Goal: Information Seeking & Learning: Learn about a topic

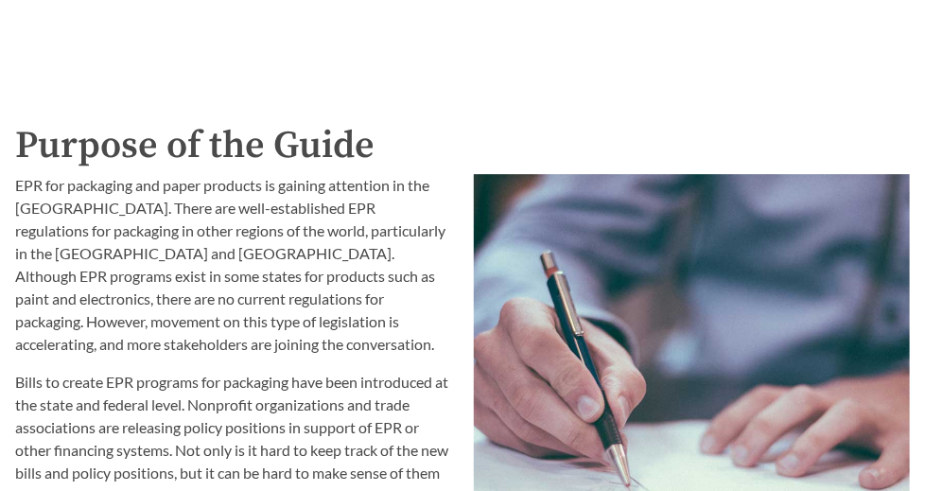
scroll to position [1798, 0]
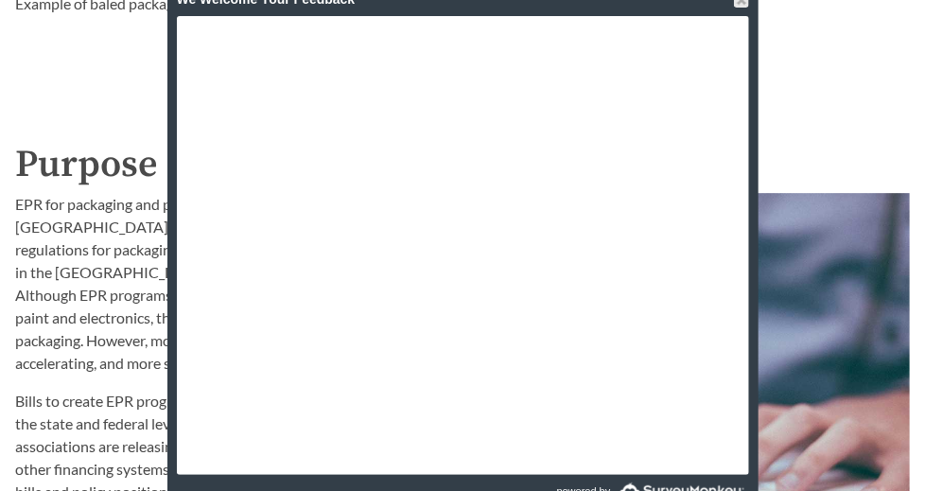
click at [99, 260] on p "EPR for packaging and paper products is gaining attention in the [GEOGRAPHIC_DA…" at bounding box center [233, 284] width 436 height 182
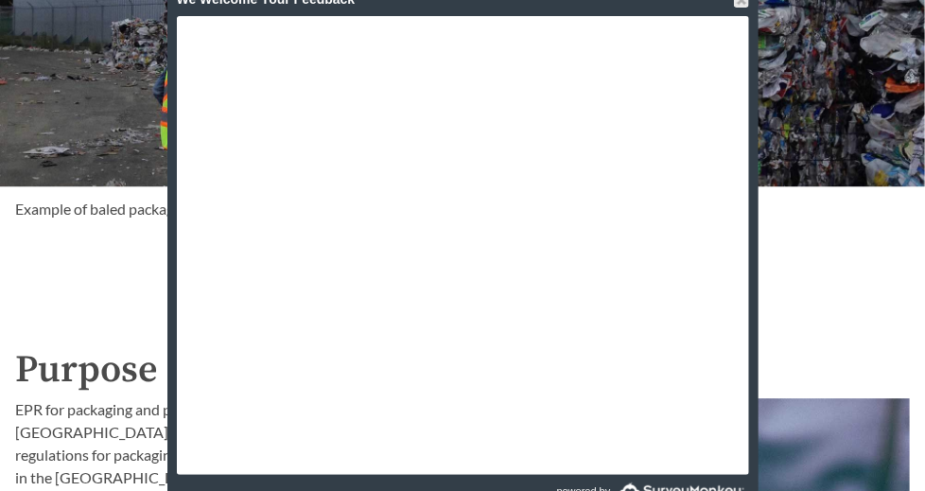
scroll to position [1325, 0]
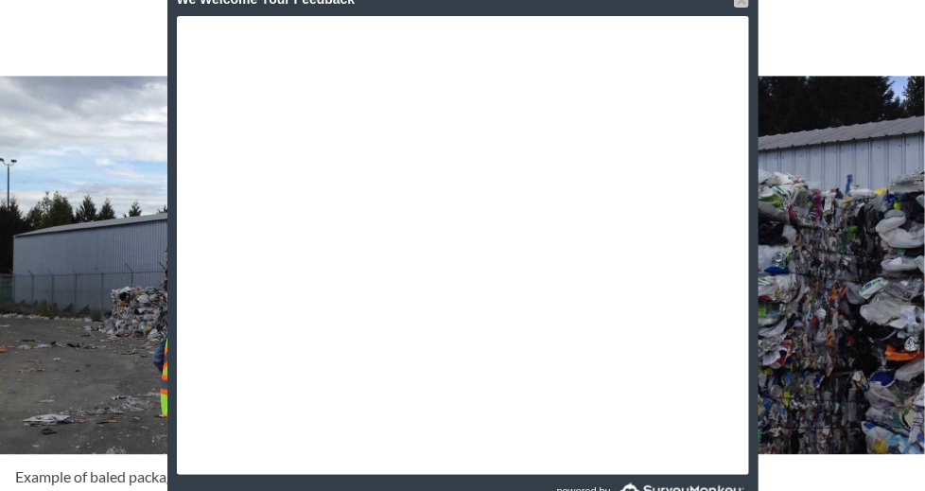
click at [735, 3] on div at bounding box center [741, -1] width 15 height 15
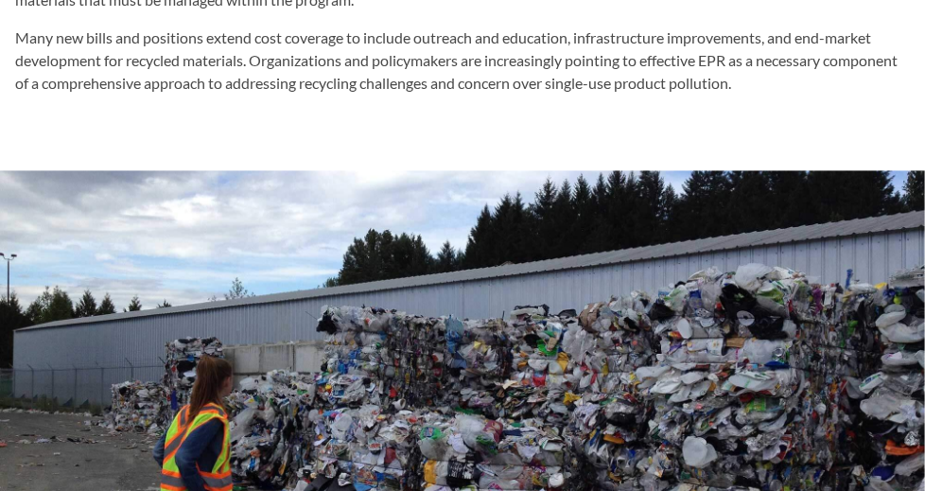
scroll to position [757, 0]
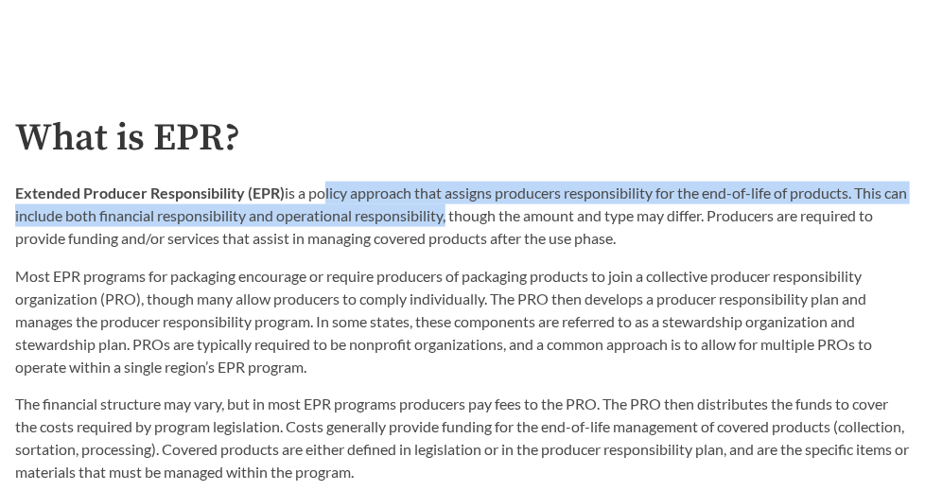
drag, startPoint x: 329, startPoint y: 190, endPoint x: 473, endPoint y: 220, distance: 146.8
click at [473, 220] on p "Extended Producer Responsibility (EPR) is a policy approach that assigns produc…" at bounding box center [462, 216] width 895 height 68
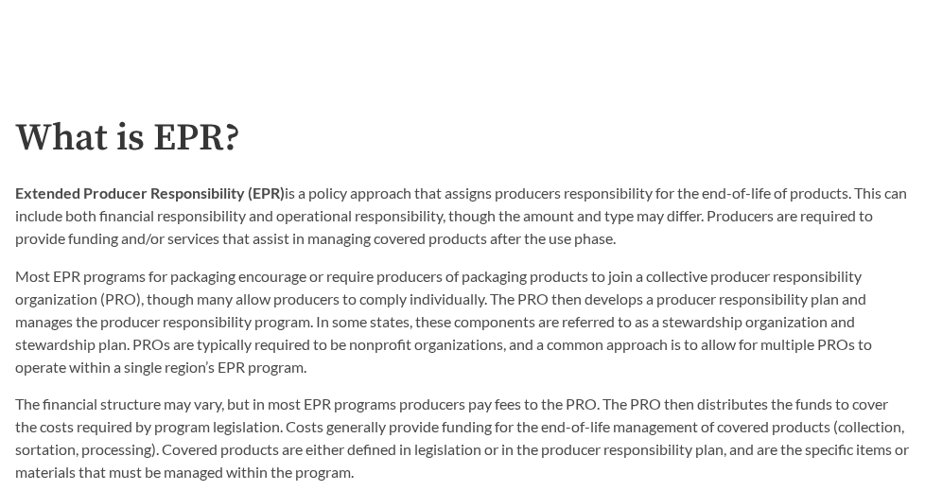
click at [474, 220] on p "Extended Producer Responsibility (EPR) is a policy approach that assigns produc…" at bounding box center [462, 216] width 895 height 68
click at [474, 221] on p "Extended Producer Responsibility (EPR) is a policy approach that assigns produc…" at bounding box center [462, 216] width 895 height 68
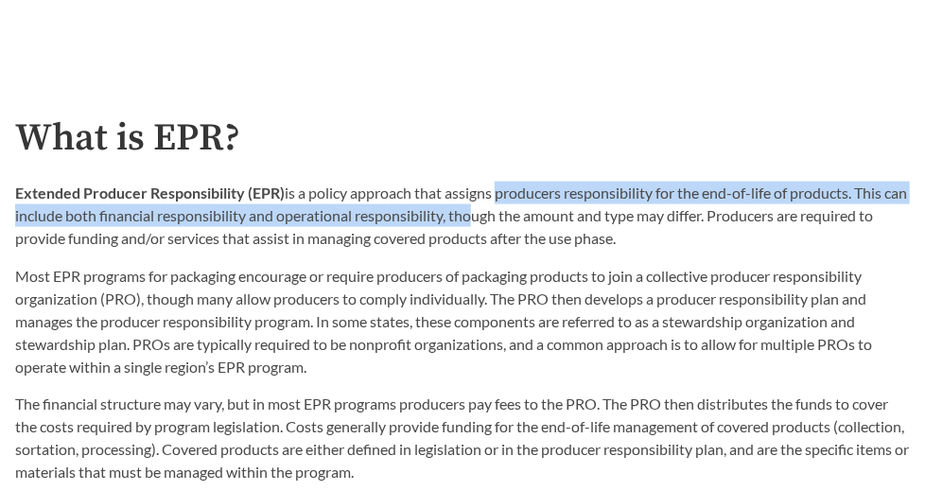
drag, startPoint x: 494, startPoint y: 199, endPoint x: 494, endPoint y: 209, distance: 10.4
click at [494, 209] on p "Extended Producer Responsibility (EPR) is a policy approach that assigns produc…" at bounding box center [462, 216] width 895 height 68
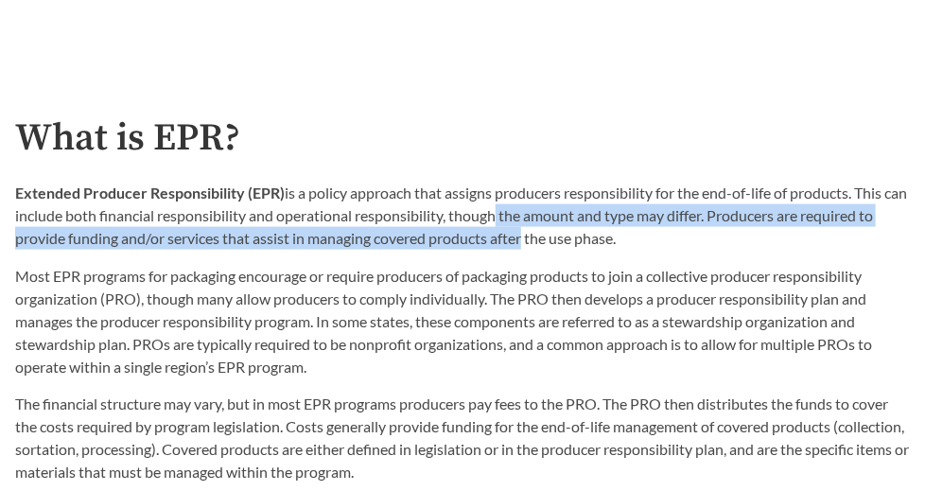
drag, startPoint x: 518, startPoint y: 213, endPoint x: 518, endPoint y: 226, distance: 13.2
click at [518, 226] on p "Extended Producer Responsibility (EPR) is a policy approach that assigns produc…" at bounding box center [462, 216] width 895 height 68
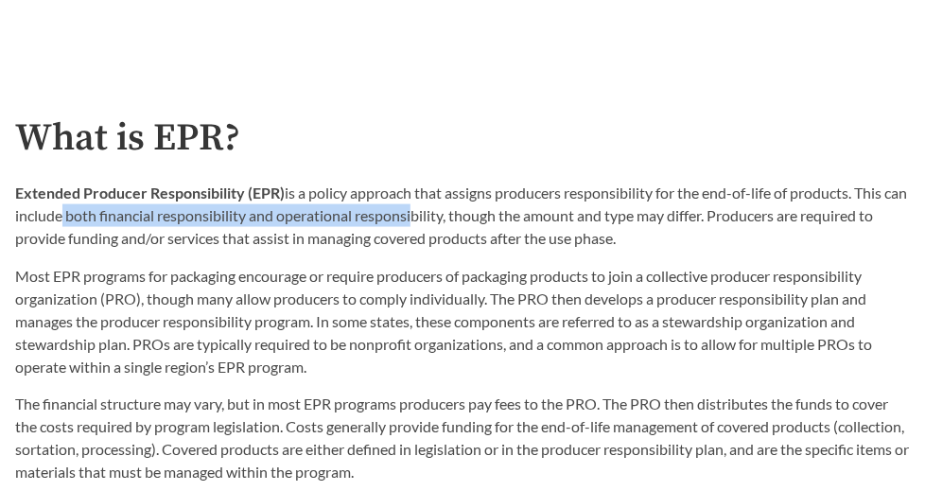
drag, startPoint x: 83, startPoint y: 220, endPoint x: 433, endPoint y: 214, distance: 350.1
click at [433, 214] on p "Extended Producer Responsibility (EPR) is a policy approach that assigns produc…" at bounding box center [462, 216] width 895 height 68
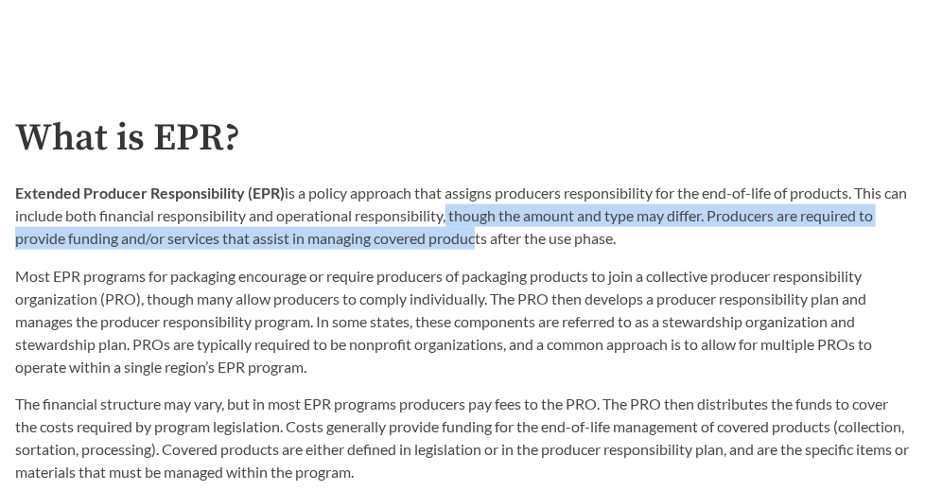
drag, startPoint x: 470, startPoint y: 218, endPoint x: 472, endPoint y: 230, distance: 12.4
click at [472, 230] on p "Extended Producer Responsibility (EPR) is a policy approach that assigns produc…" at bounding box center [462, 216] width 895 height 68
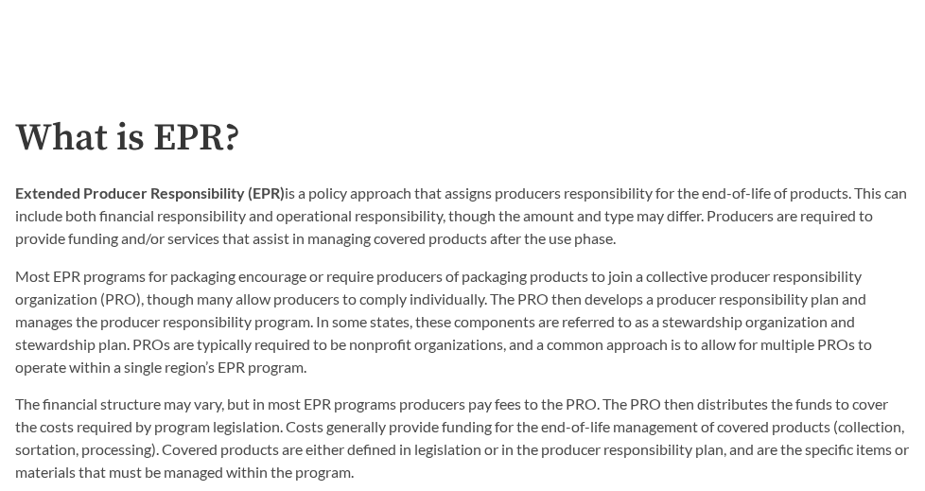
drag, startPoint x: 498, startPoint y: 234, endPoint x: 499, endPoint y: 249, distance: 15.2
click at [499, 249] on div "Extended Producer Responsibility (EPR) is a policy approach that assigns produc…" at bounding box center [462, 280] width 895 height 197
drag, startPoint x: 760, startPoint y: 220, endPoint x: 755, endPoint y: 231, distance: 12.3
click at [755, 231] on p "Extended Producer Responsibility (EPR) is a policy approach that assigns produc…" at bounding box center [462, 216] width 895 height 68
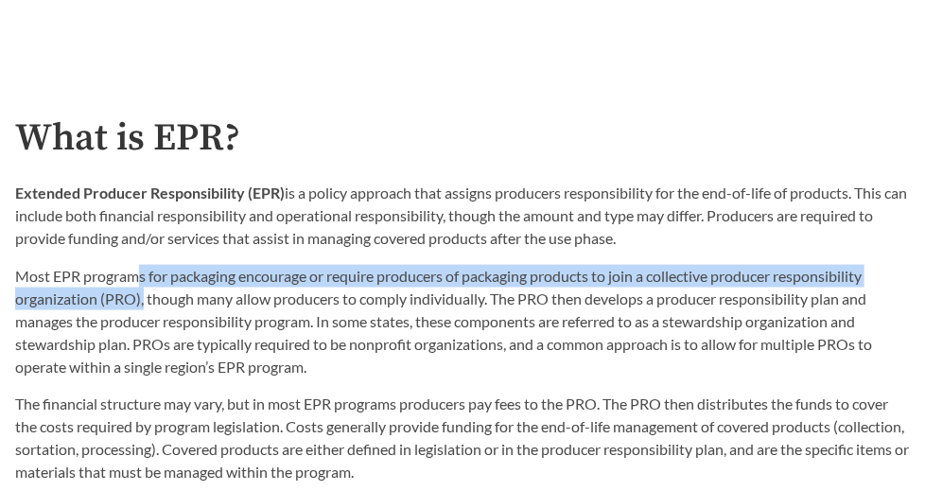
drag, startPoint x: 140, startPoint y: 272, endPoint x: 143, endPoint y: 291, distance: 19.1
click at [143, 291] on p "Most EPR programs for packaging encourage or require producers of packaging pro…" at bounding box center [462, 322] width 895 height 114
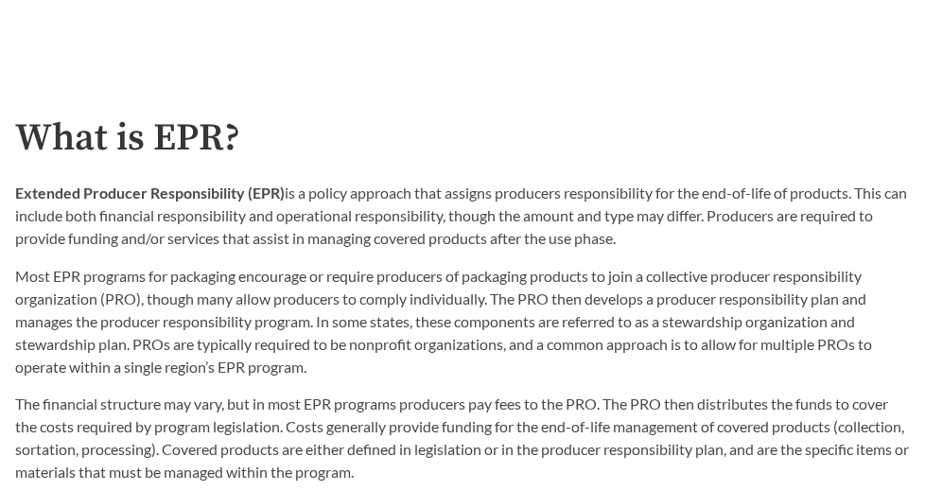
click at [205, 298] on p "Most EPR programs for packaging encourage or require producers of packaging pro…" at bounding box center [462, 322] width 895 height 114
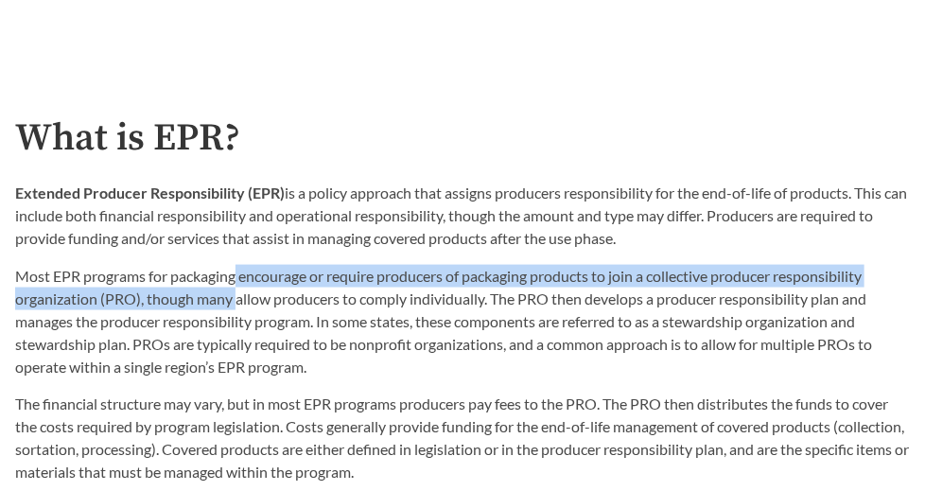
drag, startPoint x: 236, startPoint y: 278, endPoint x: 236, endPoint y: 291, distance: 13.2
click at [236, 291] on p "Most EPR programs for packaging encourage or require producers of packaging pro…" at bounding box center [462, 322] width 895 height 114
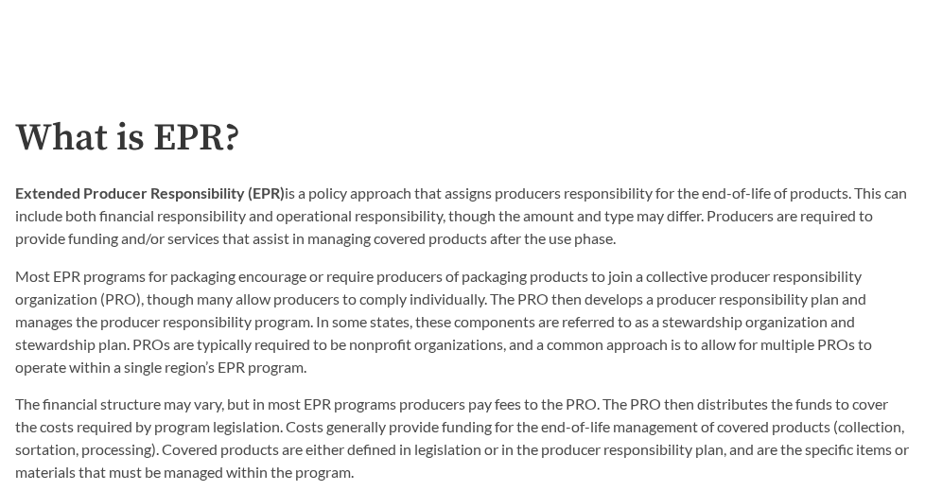
drag, startPoint x: 265, startPoint y: 316, endPoint x: 267, endPoint y: 328, distance: 12.4
click at [265, 328] on p "Most EPR programs for packaging encourage or require producers of packaging pro…" at bounding box center [462, 322] width 895 height 114
click at [447, 291] on p "Most EPR programs for packaging encourage or require producers of packaging pro…" at bounding box center [462, 322] width 895 height 114
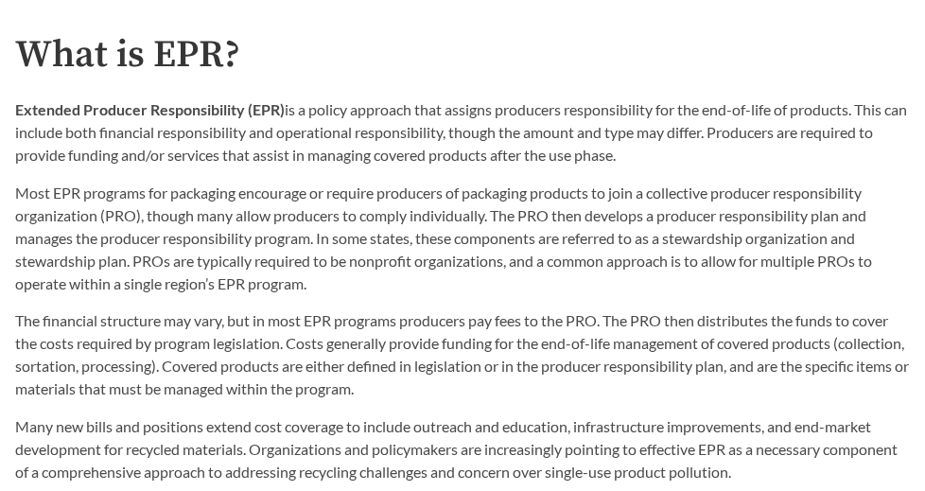
scroll to position [852, 0]
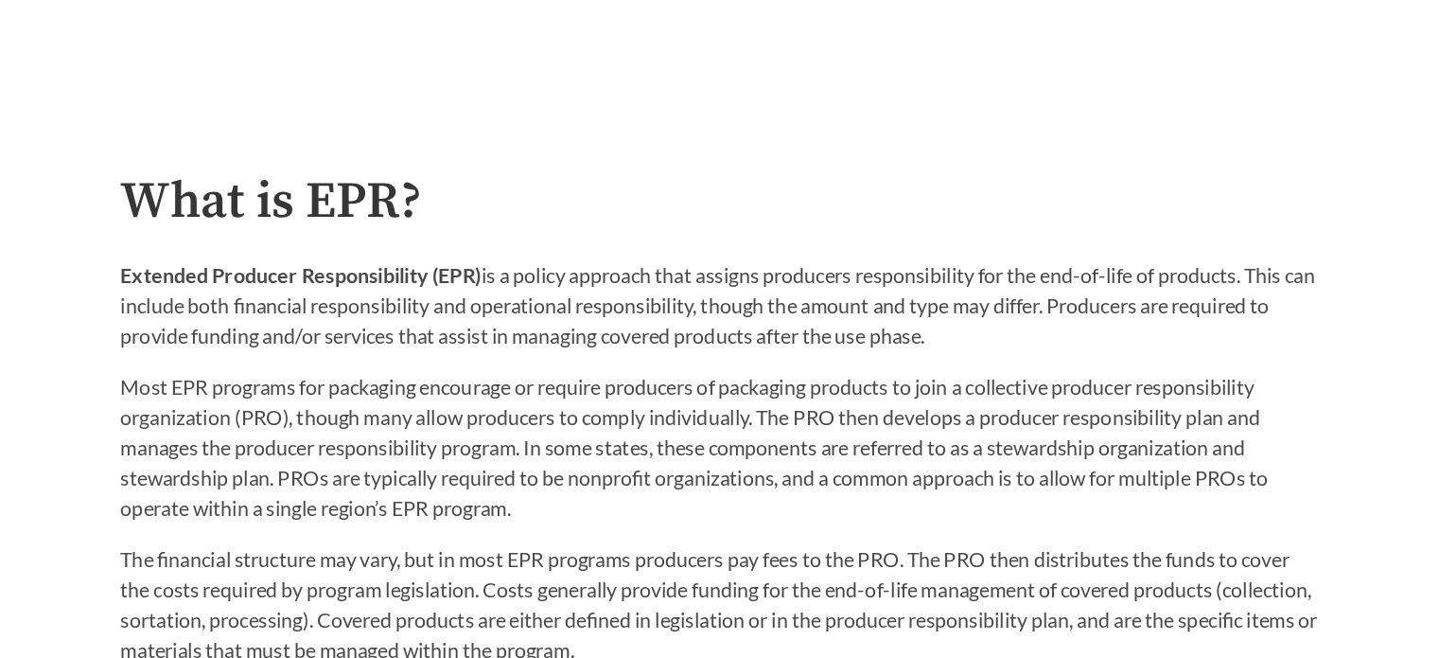
scroll to position [814, 0]
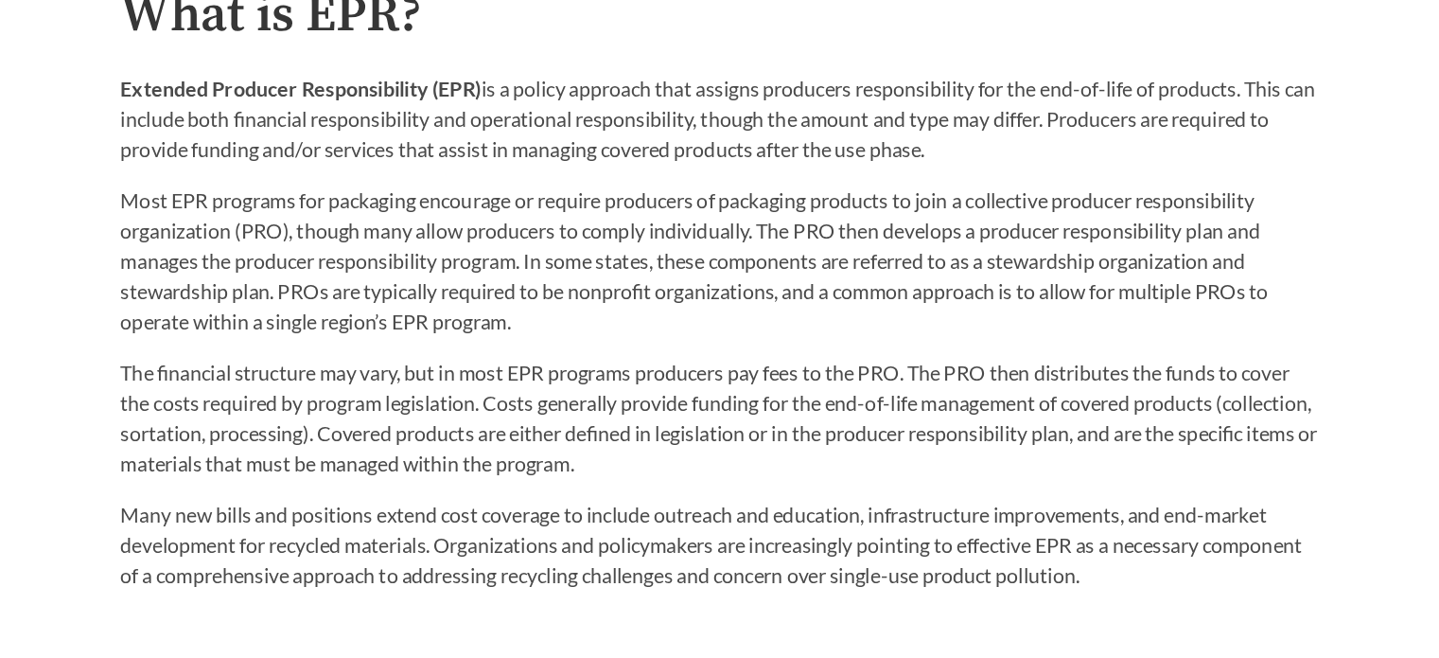
scroll to position [852, 0]
